Goal: Task Accomplishment & Management: Manage account settings

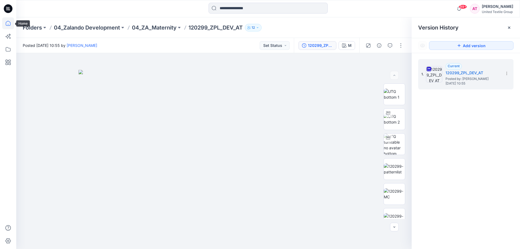
click at [11, 25] on icon at bounding box center [8, 23] width 12 height 12
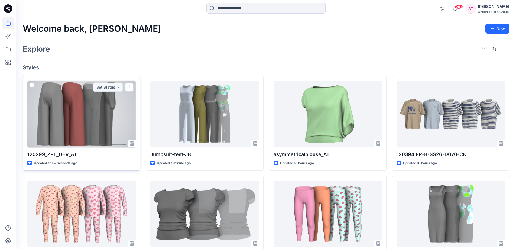
click at [88, 109] on div at bounding box center [81, 114] width 108 height 67
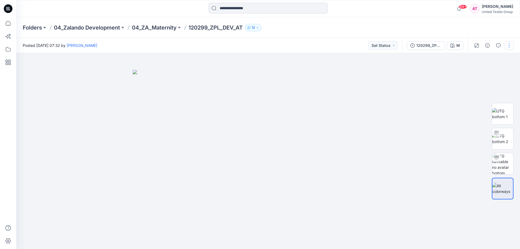
click at [509, 44] on button "button" at bounding box center [509, 45] width 9 height 9
click at [478, 73] on button "Edit" at bounding box center [487, 73] width 50 height 10
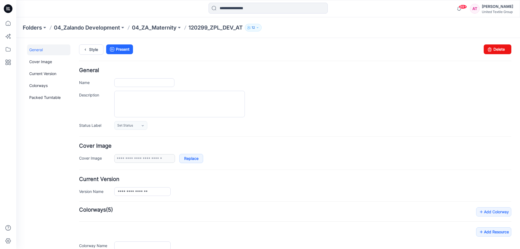
type input "**********"
type input "*"
type input "**********"
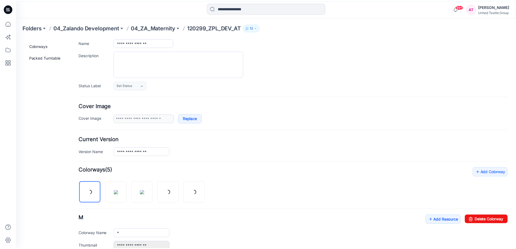
scroll to position [81, 0]
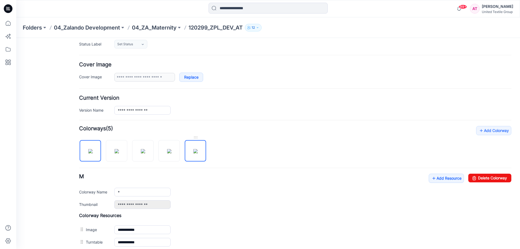
click at [195, 149] on img at bounding box center [196, 151] width 4 height 4
drag, startPoint x: 476, startPoint y: 179, endPoint x: 298, endPoint y: 56, distance: 216.1
click at [476, 179] on link "Delete Colorway" at bounding box center [490, 178] width 43 height 9
type input "*"
click at [10, 23] on icon at bounding box center [8, 23] width 12 height 12
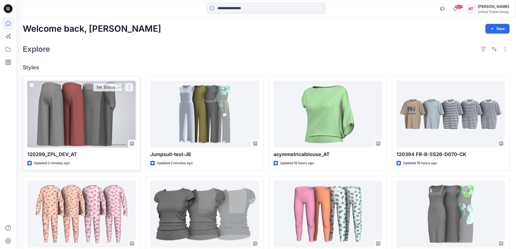
click at [119, 88] on button "Set Status" at bounding box center [108, 87] width 30 height 9
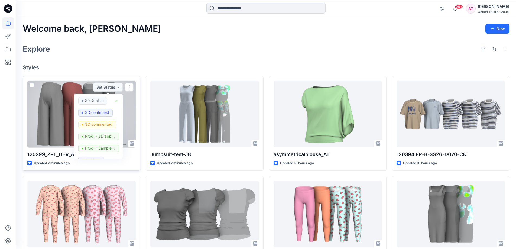
click at [41, 105] on div at bounding box center [81, 114] width 108 height 67
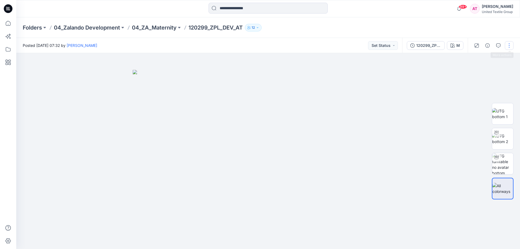
click at [510, 46] on button "button" at bounding box center [509, 45] width 9 height 9
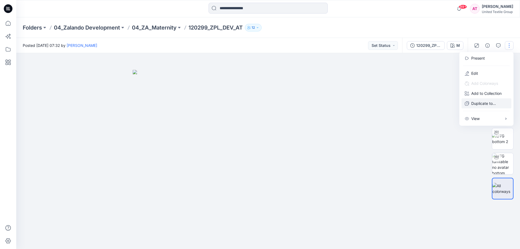
click at [487, 105] on p "Duplicate to..." at bounding box center [484, 104] width 25 height 6
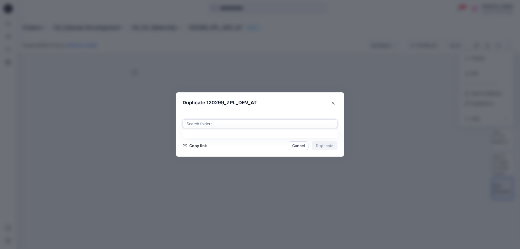
click at [234, 124] on div at bounding box center [260, 124] width 148 height 7
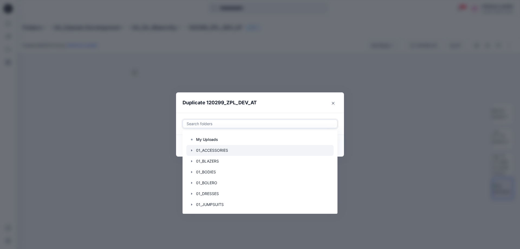
click at [229, 147] on div at bounding box center [259, 150] width 147 height 11
click at [291, 108] on header "Duplicate 120299_ZPL_DEV_AT" at bounding box center [254, 102] width 157 height 21
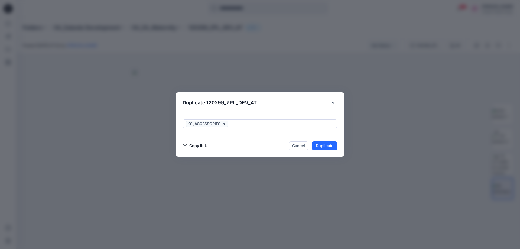
click at [193, 146] on button "Copy link" at bounding box center [195, 146] width 25 height 7
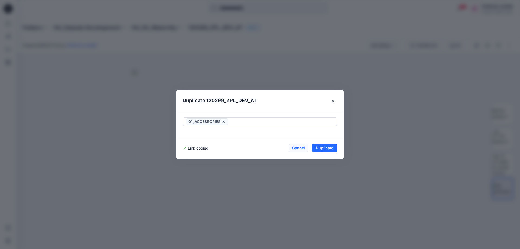
click at [294, 148] on button "Cancel" at bounding box center [299, 148] width 20 height 9
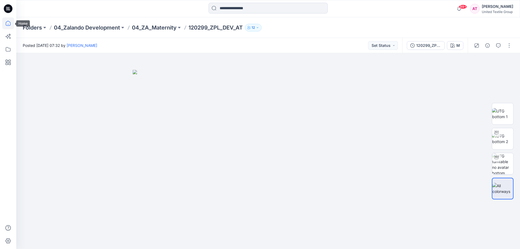
click at [7, 25] on icon at bounding box center [8, 23] width 12 height 12
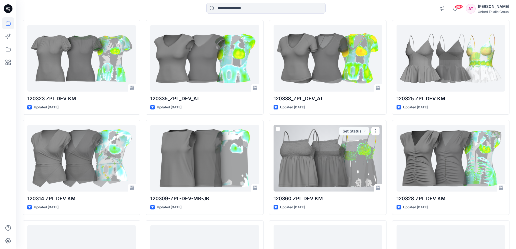
scroll to position [4267, 0]
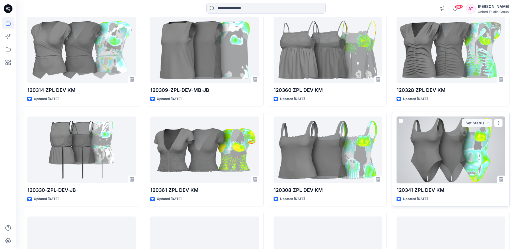
click at [436, 152] on div at bounding box center [451, 150] width 108 height 67
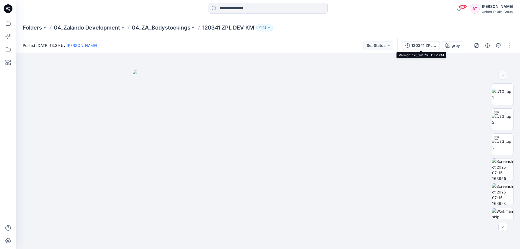
click at [423, 43] on div "120341 ZPL DEV KM" at bounding box center [424, 46] width 25 height 6
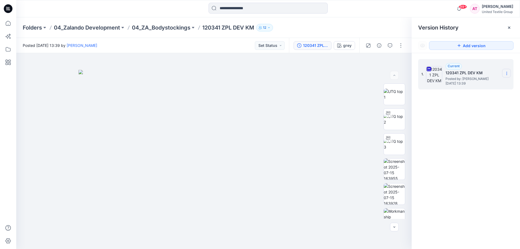
click at [507, 73] on icon at bounding box center [507, 73] width 4 height 4
click at [476, 82] on span "Download Source BW File" at bounding box center [479, 84] width 45 height 7
